Goal: Check status: Check status

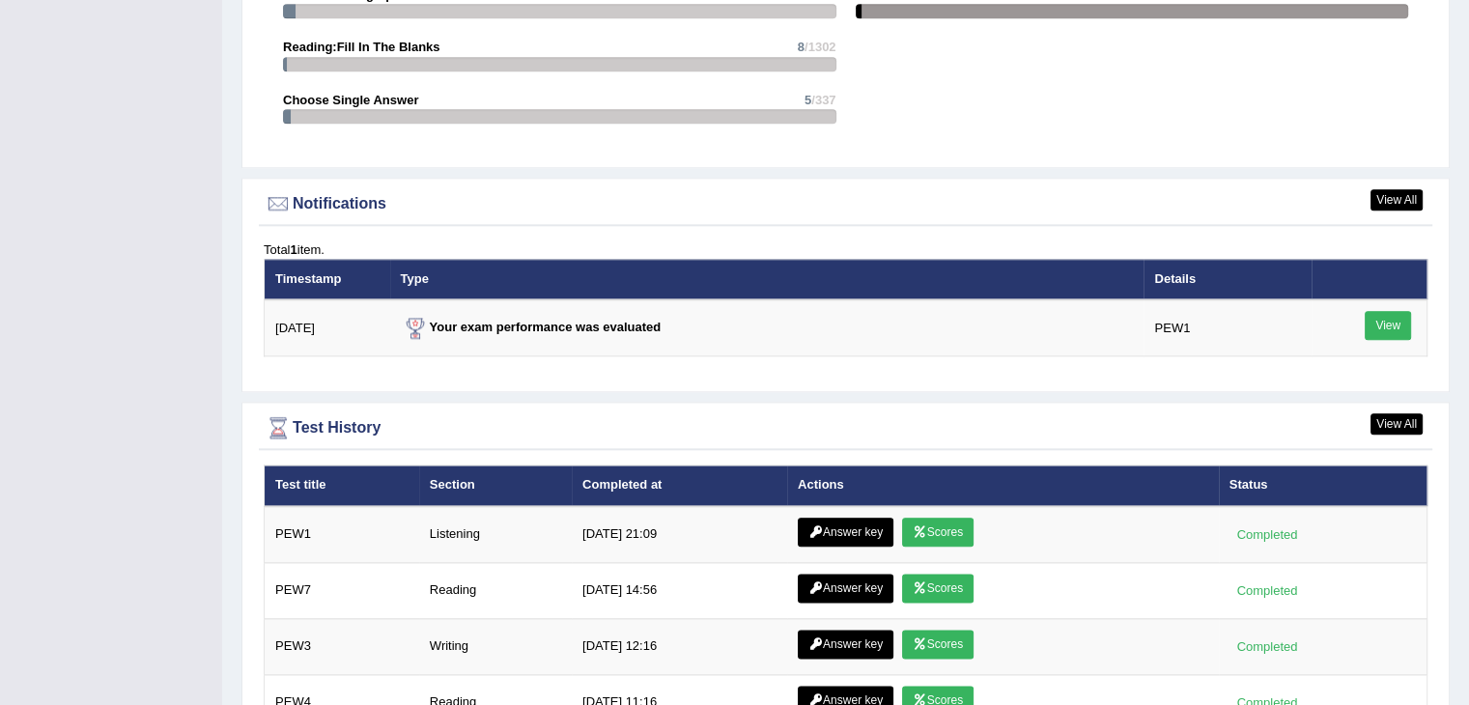
scroll to position [2190, 0]
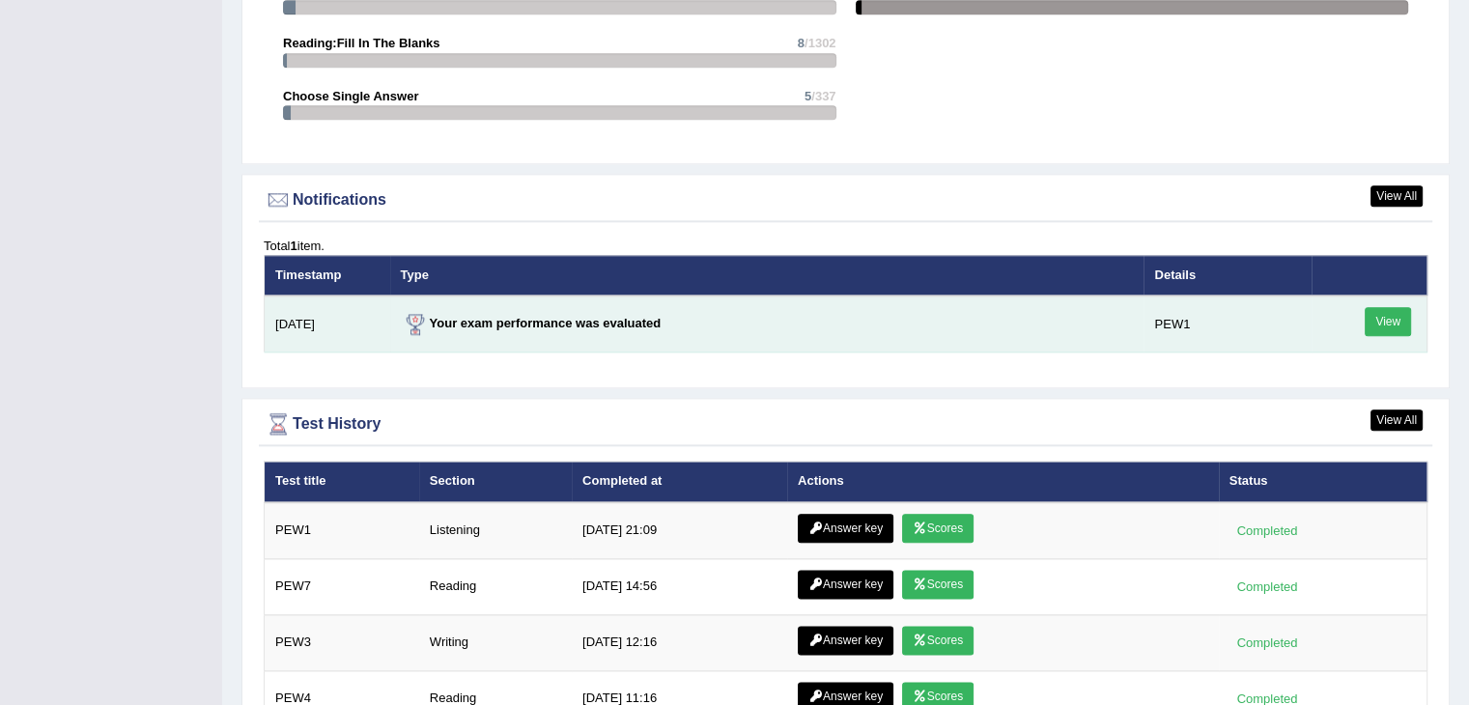
click at [1397, 318] on link "View" at bounding box center [1387, 321] width 46 height 29
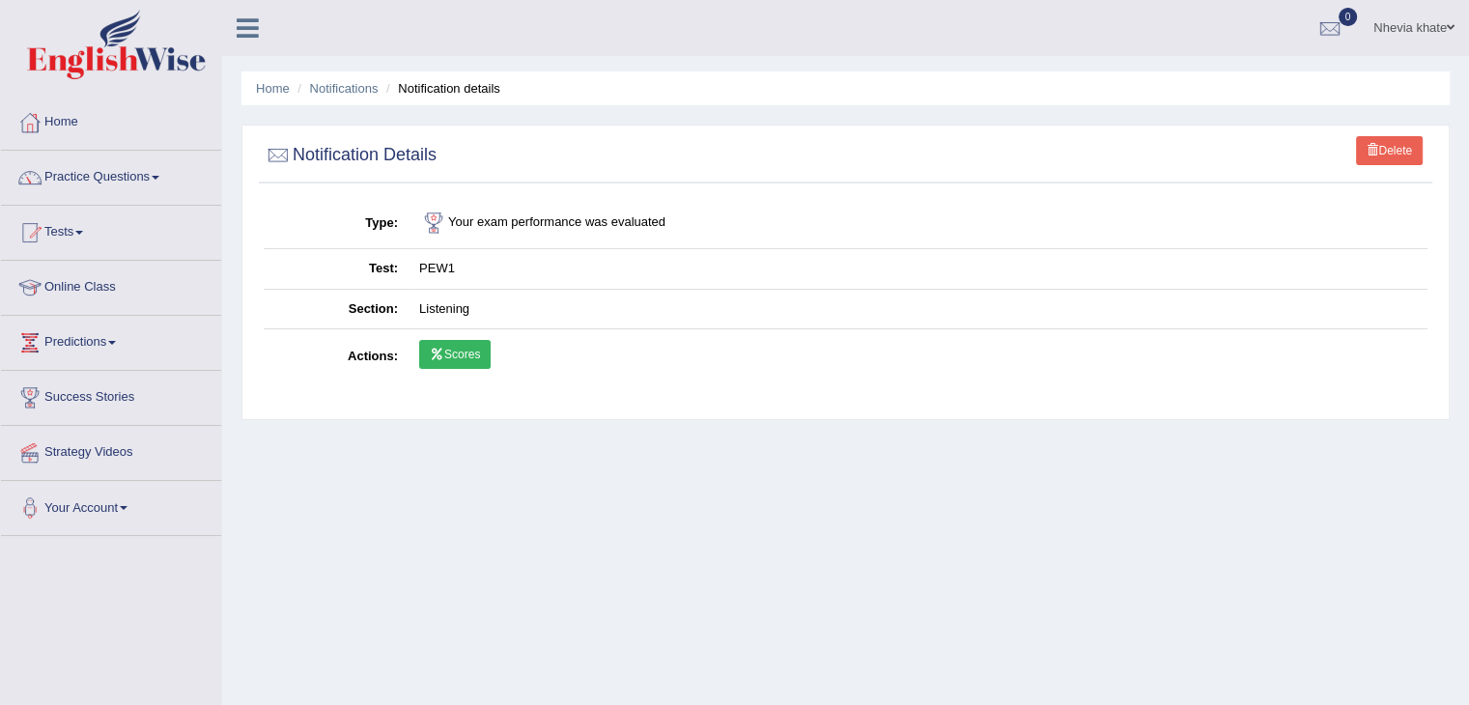
click at [448, 352] on link "Scores" at bounding box center [454, 354] width 71 height 29
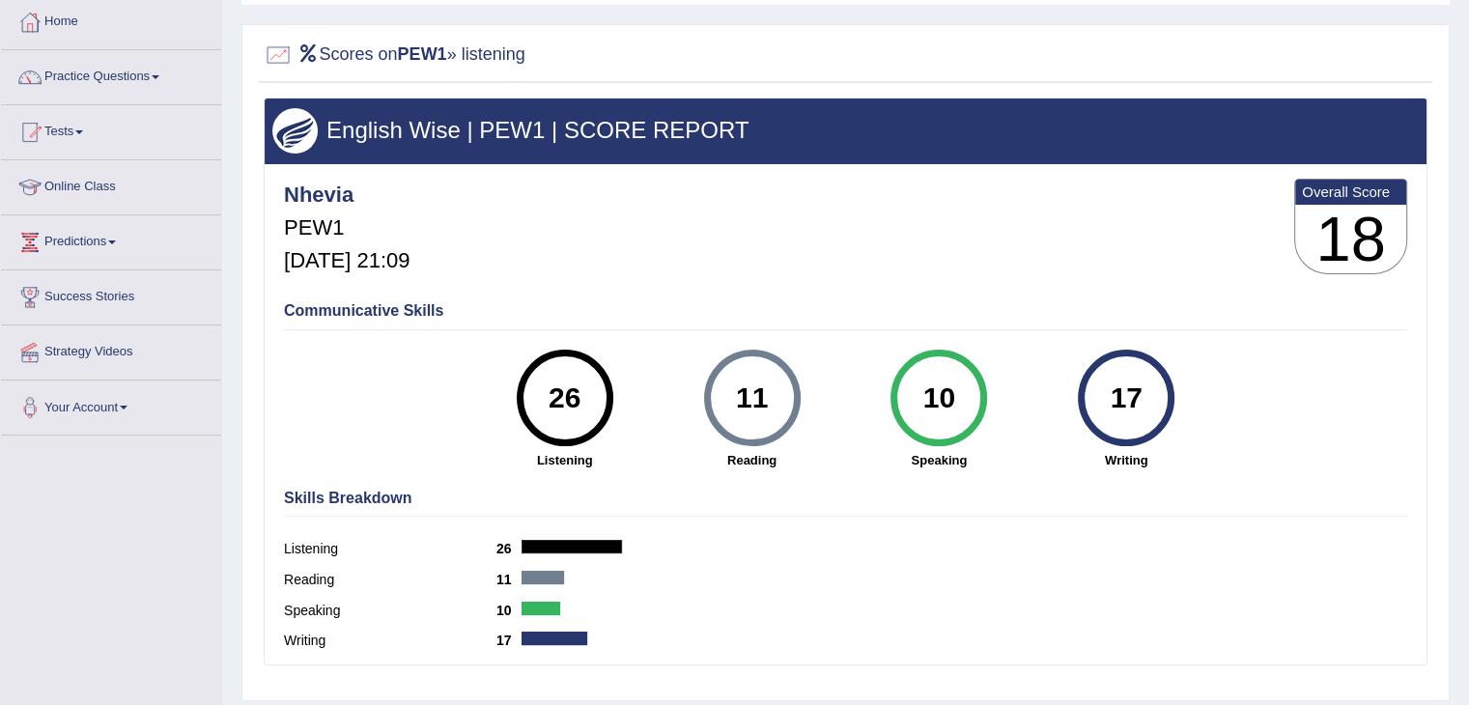
scroll to position [86, 0]
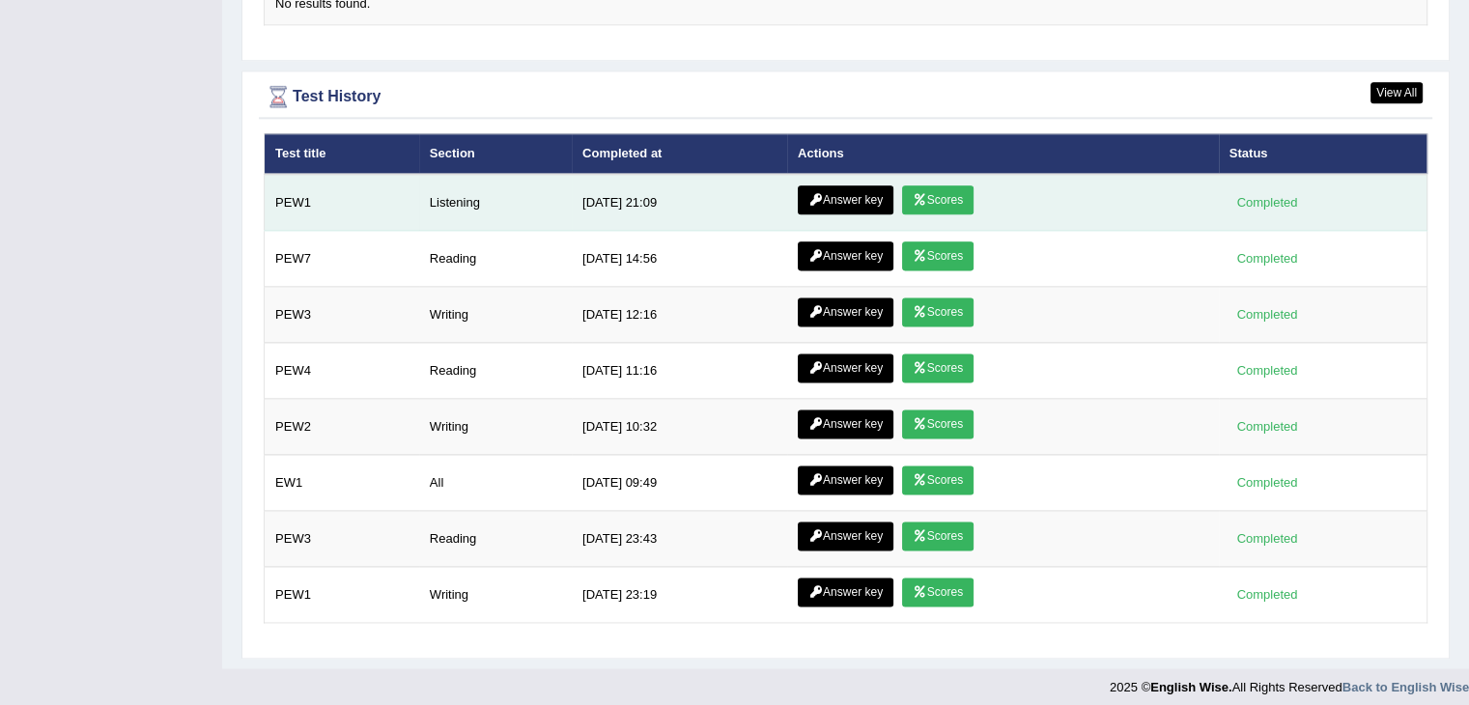
click at [838, 189] on link "Answer key" at bounding box center [846, 199] width 96 height 29
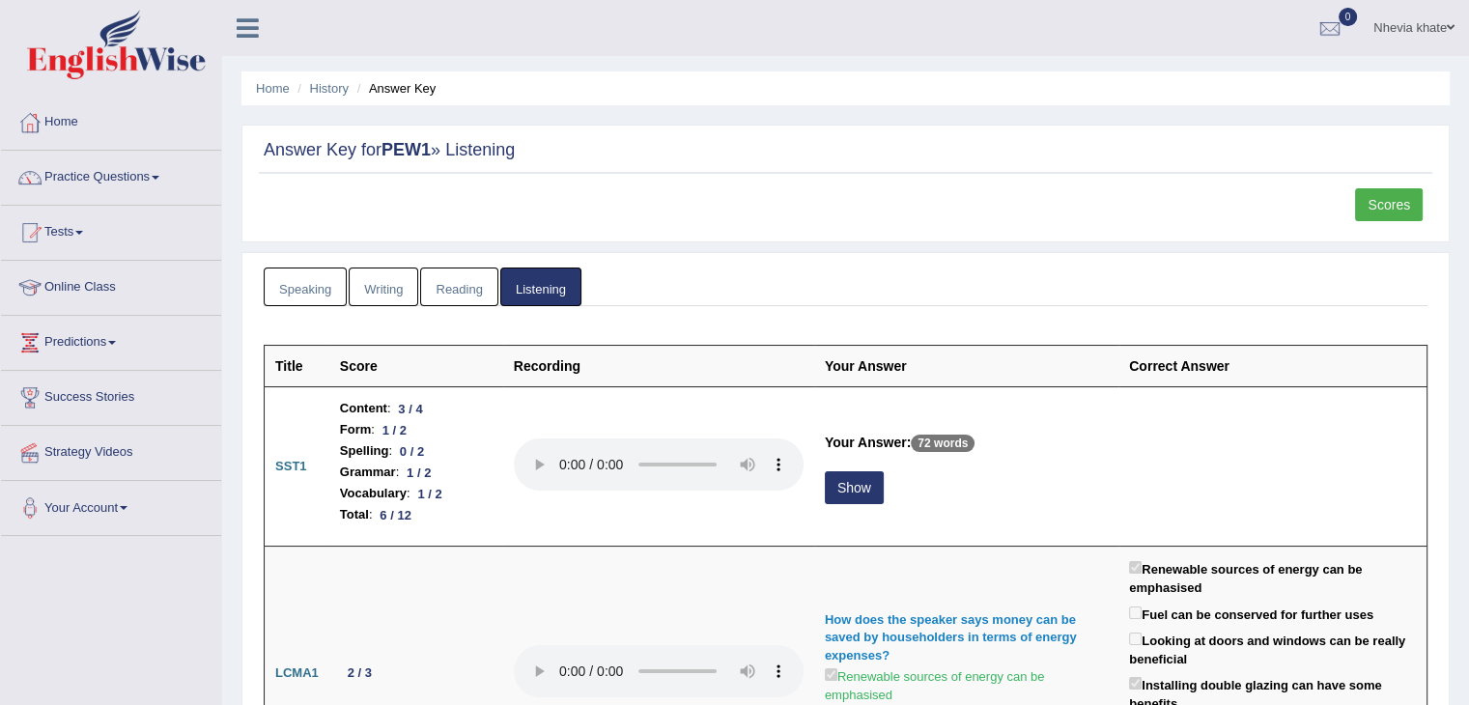
click at [838, 189] on div "Scores" at bounding box center [845, 209] width 1173 height 43
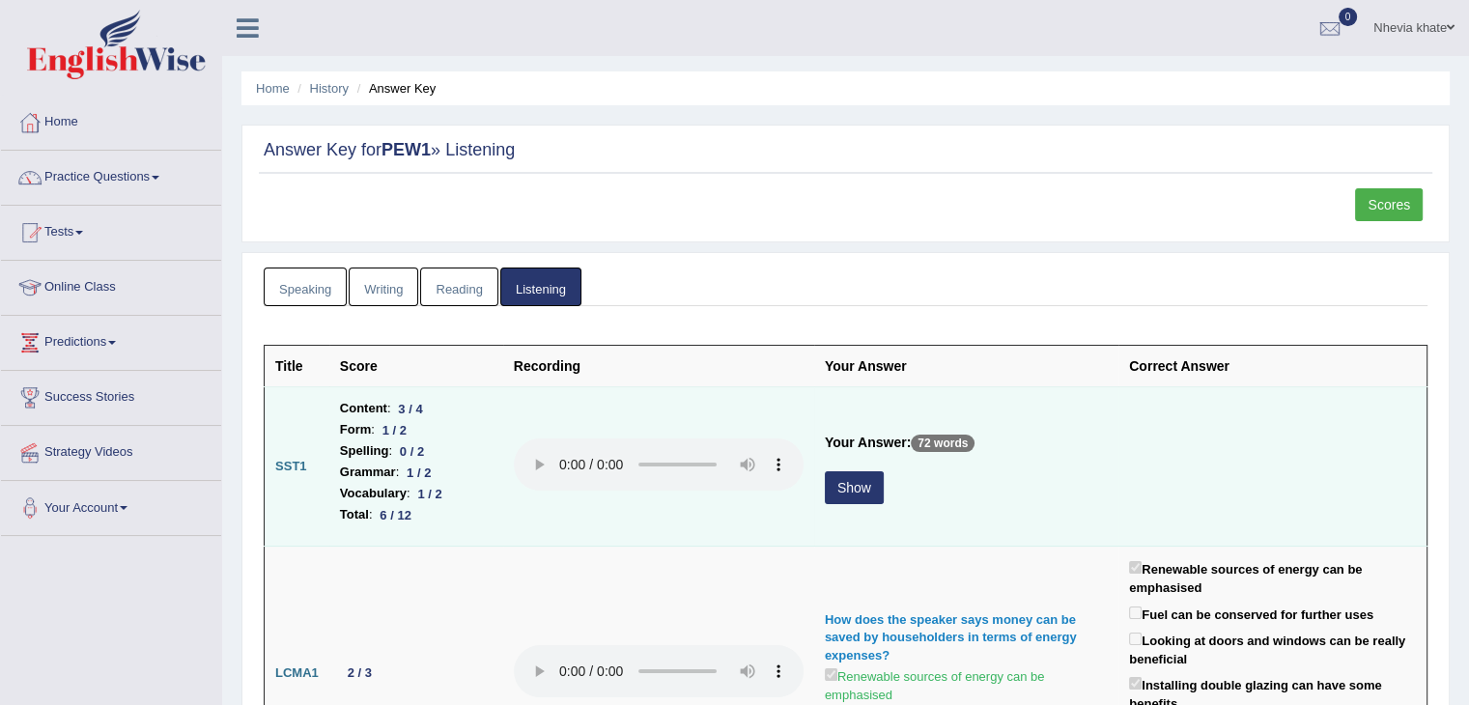
click at [865, 477] on button "Show" at bounding box center [854, 487] width 59 height 33
